Goal: Task Accomplishment & Management: Use online tool/utility

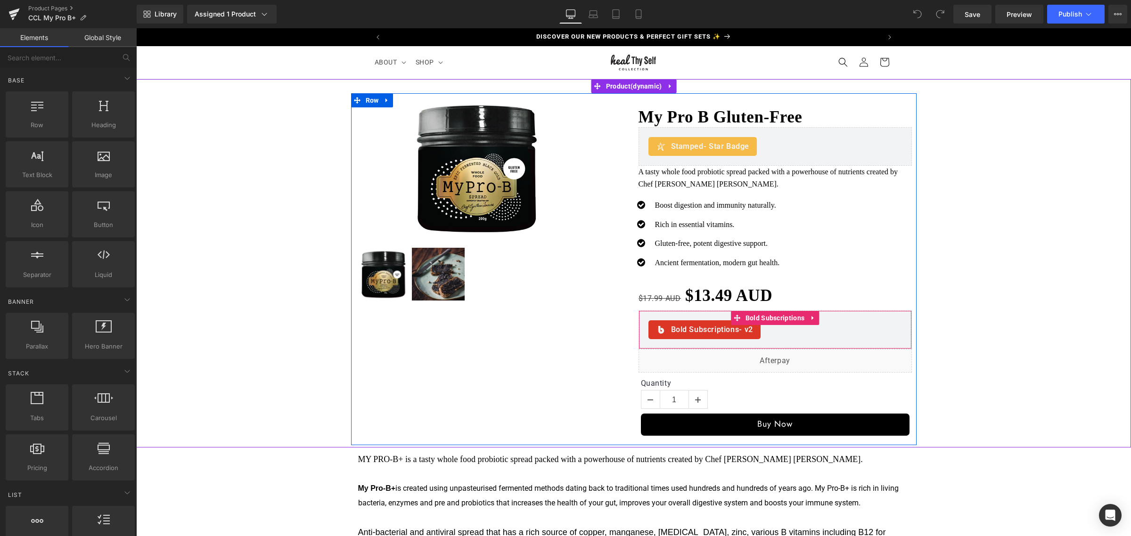
click at [743, 331] on span "- v2" at bounding box center [746, 329] width 14 height 9
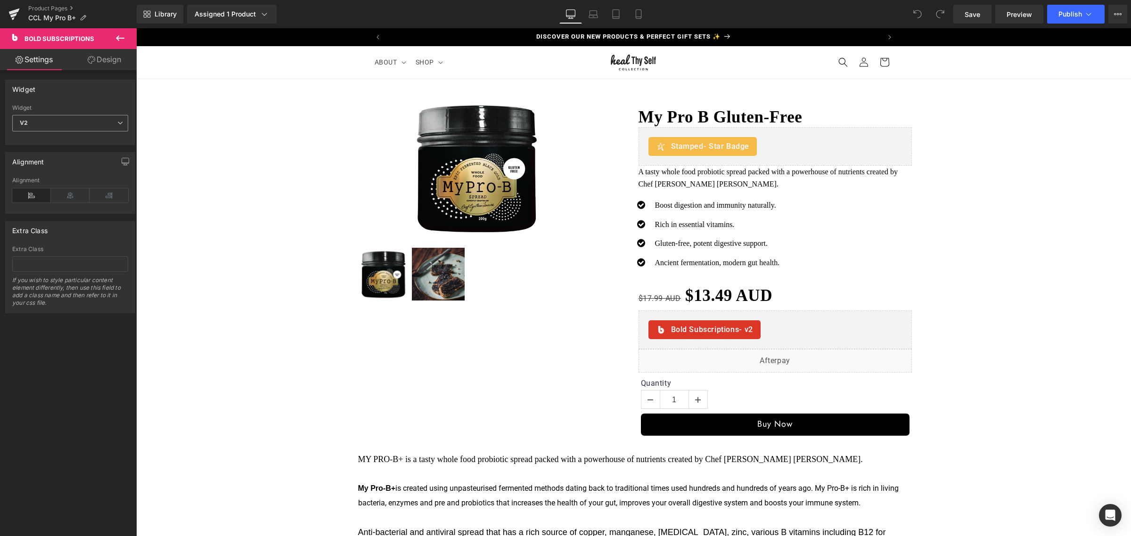
click at [88, 119] on span "V2" at bounding box center [70, 123] width 116 height 16
click at [74, 149] on li "V1" at bounding box center [68, 154] width 112 height 14
click at [962, 7] on link "Save" at bounding box center [972, 14] width 38 height 19
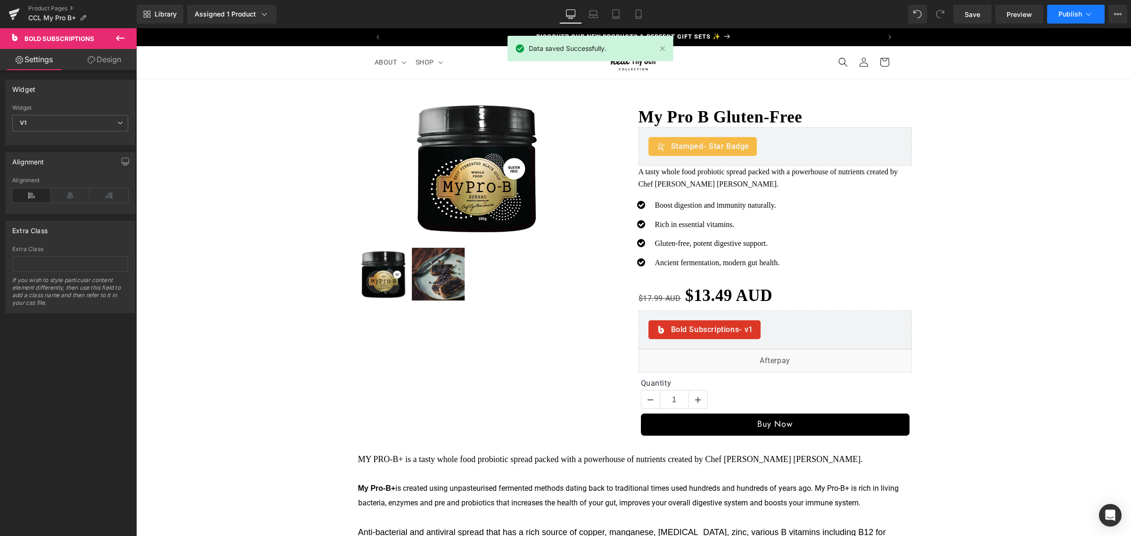
click at [1065, 16] on span "Publish" at bounding box center [1071, 14] width 24 height 8
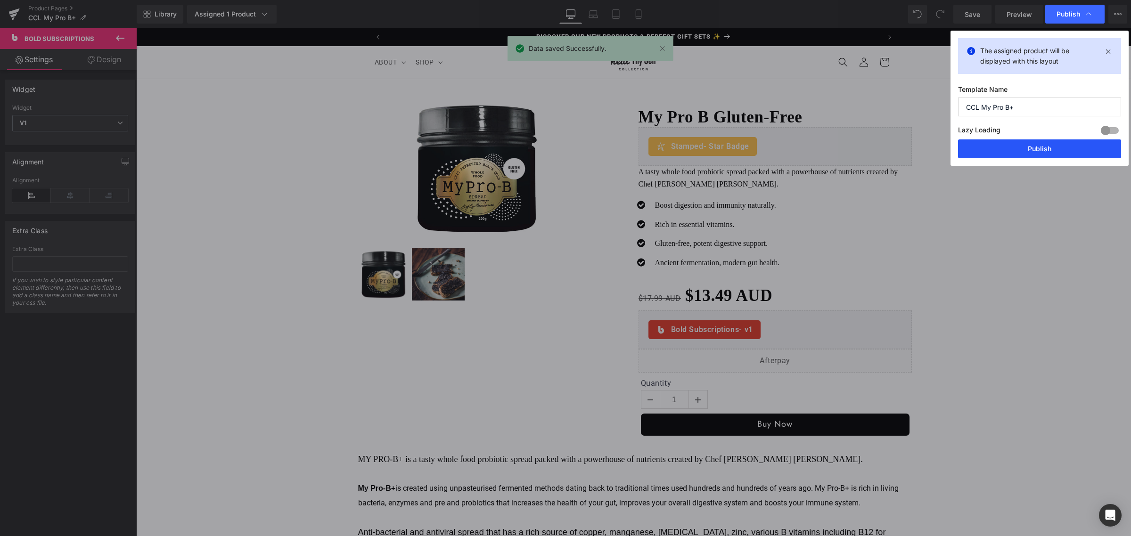
click at [1018, 145] on button "Publish" at bounding box center [1039, 149] width 163 height 19
